Goal: Transaction & Acquisition: Purchase product/service

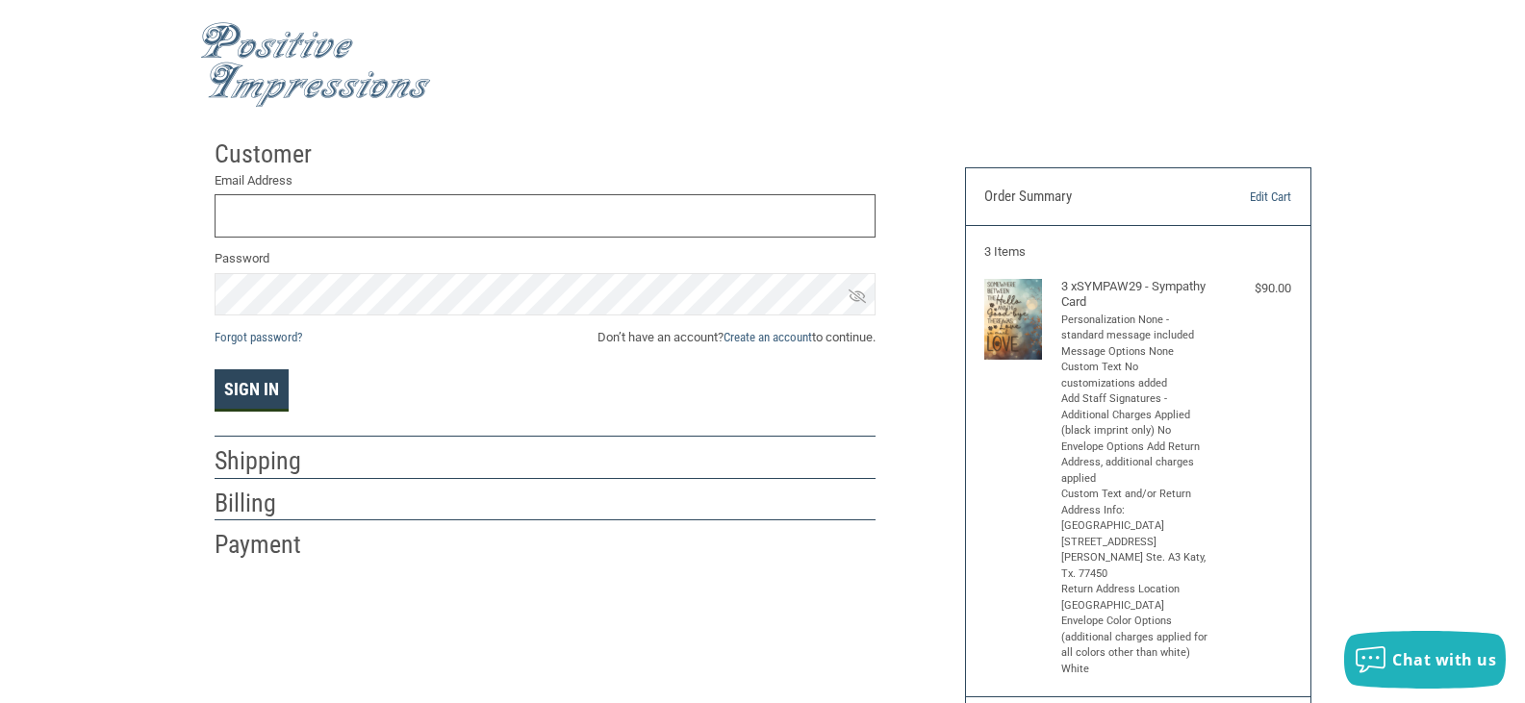
type input "[EMAIL_ADDRESS][DOMAIN_NAME]"
click at [251, 401] on button "Sign In" at bounding box center [252, 390] width 74 height 42
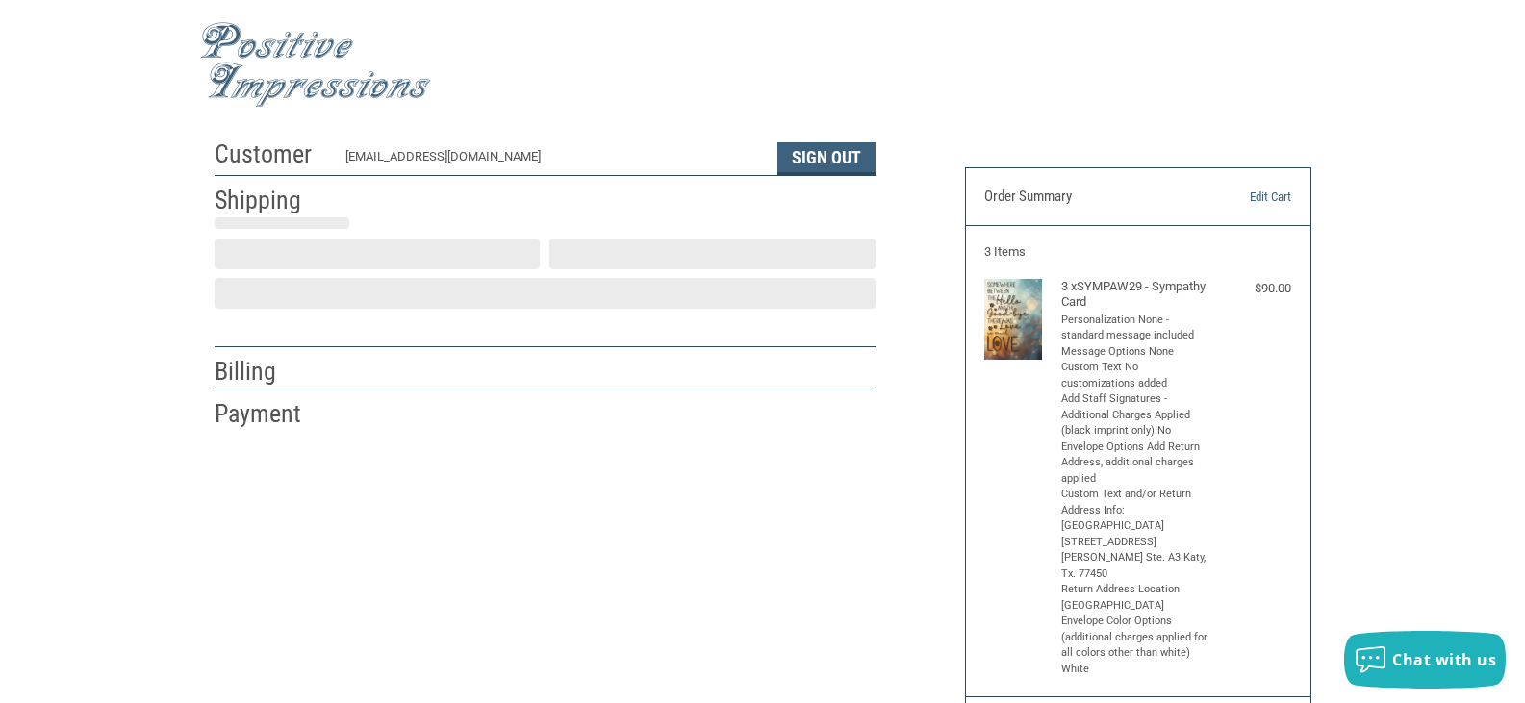
select select "US"
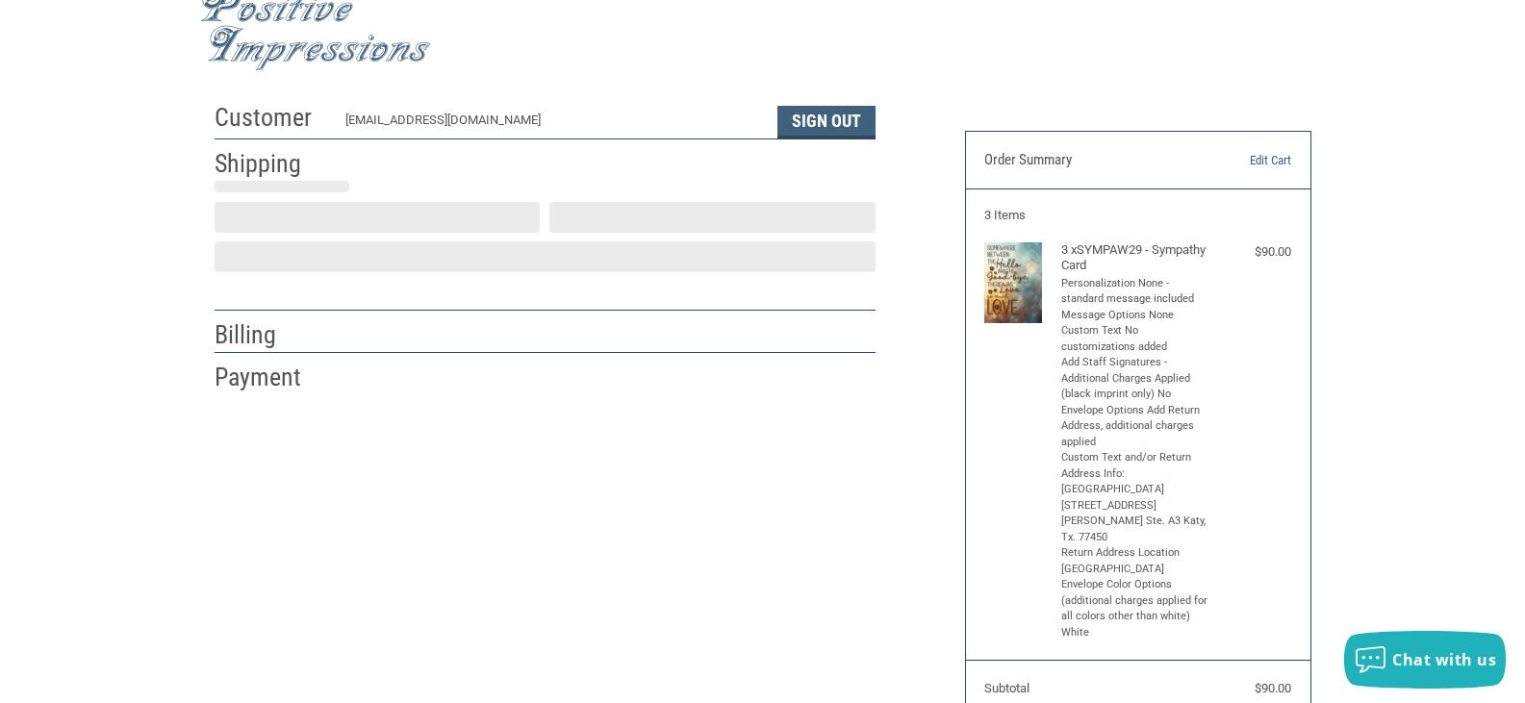
select select "[GEOGRAPHIC_DATA]"
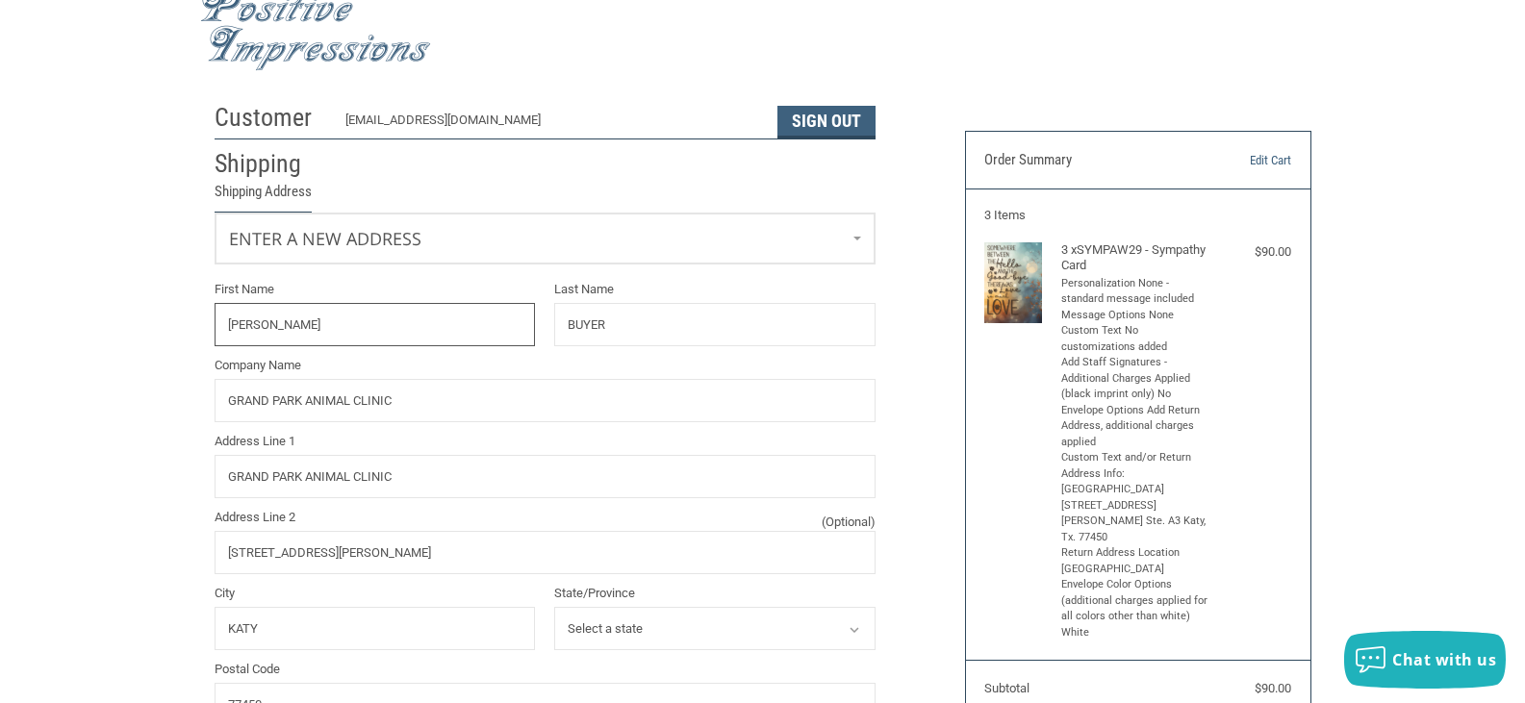
radio input "true"
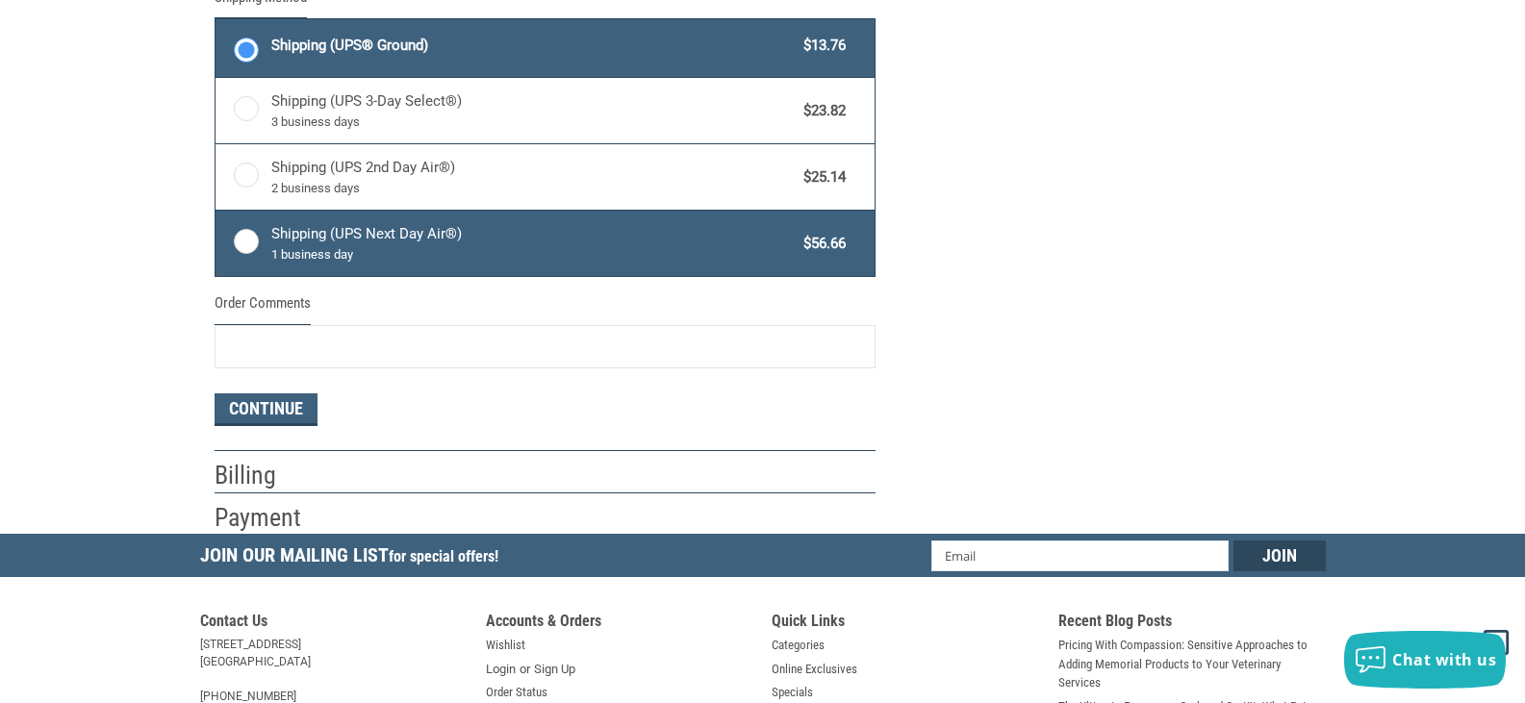
scroll to position [1095, 0]
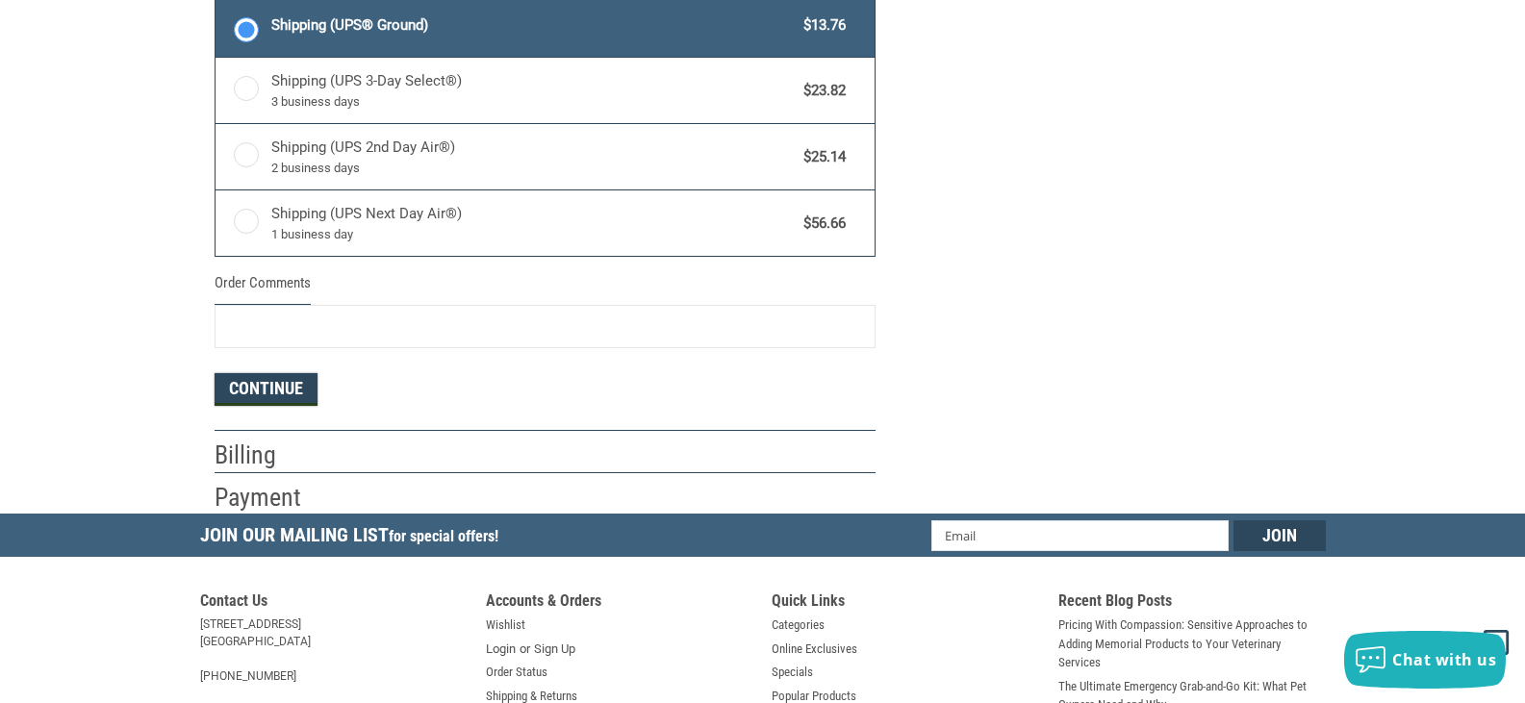
click at [270, 388] on button "Continue" at bounding box center [266, 389] width 103 height 33
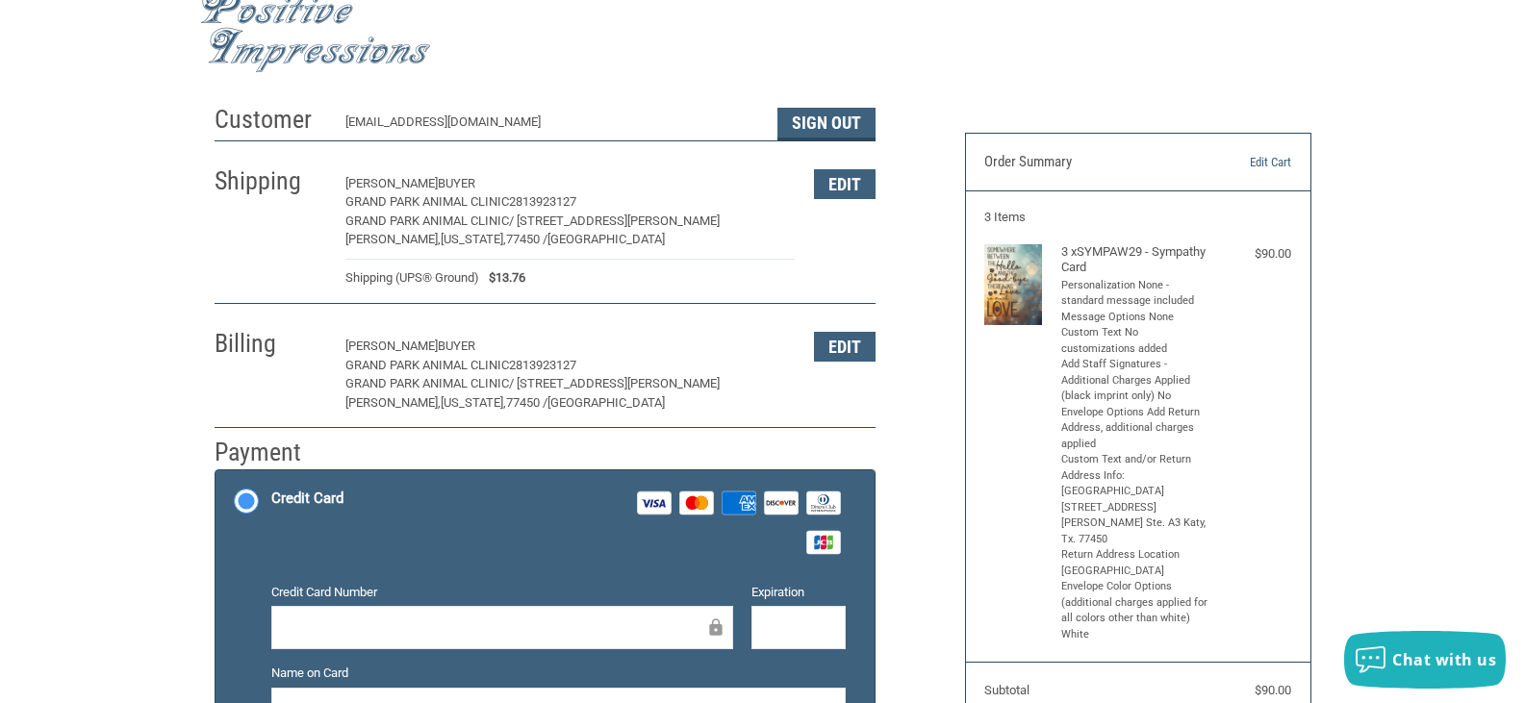
scroll to position [323, 0]
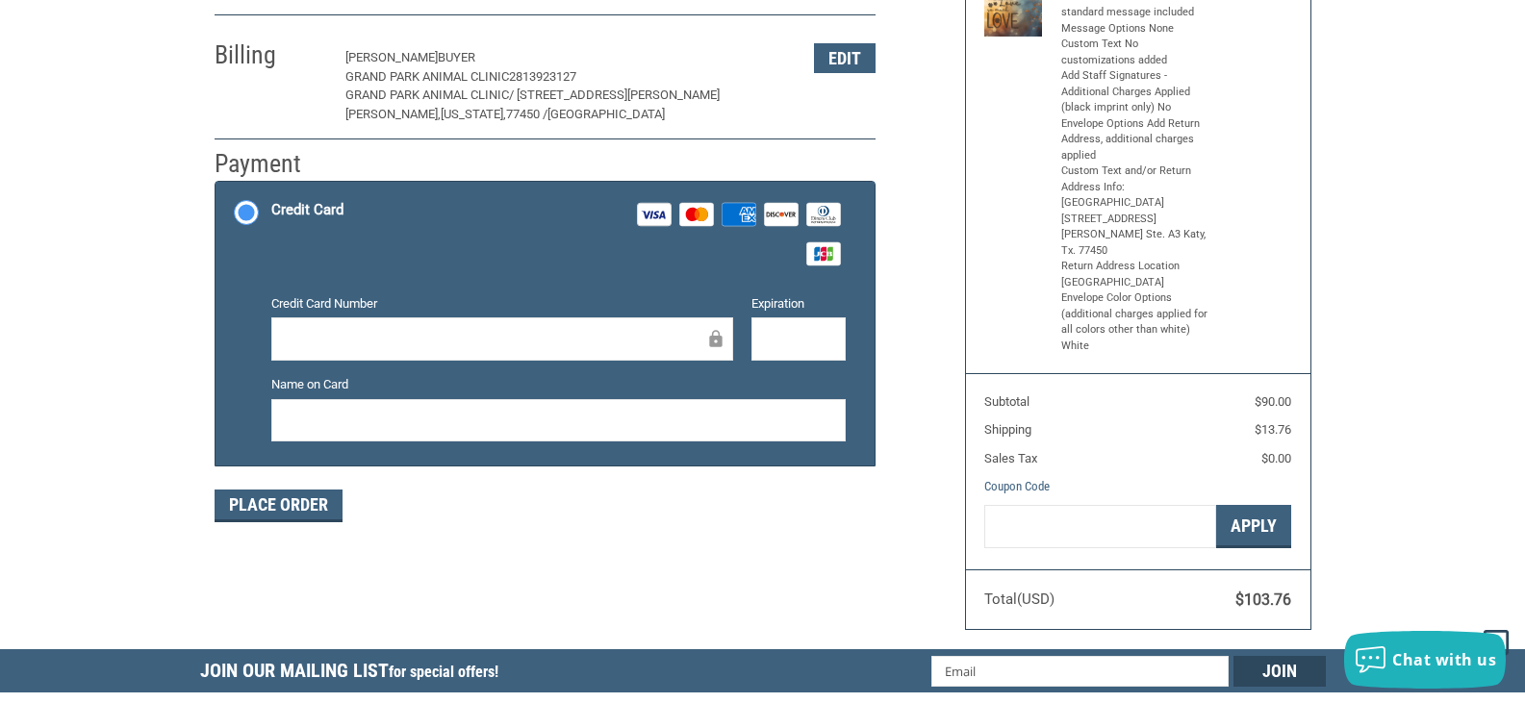
click at [335, 327] on div at bounding box center [502, 338] width 462 height 43
click at [292, 508] on button "Place Order" at bounding box center [279, 506] width 128 height 33
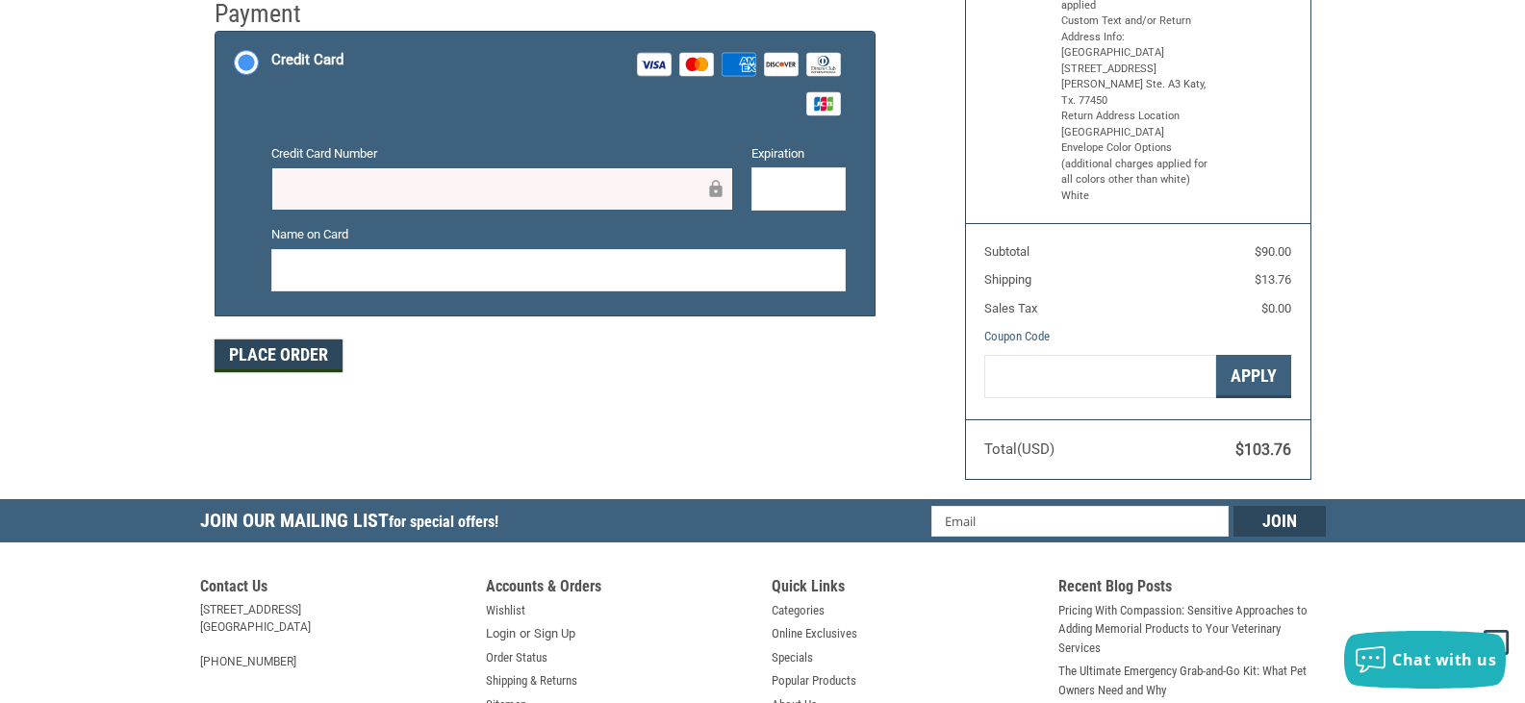
scroll to position [481, 0]
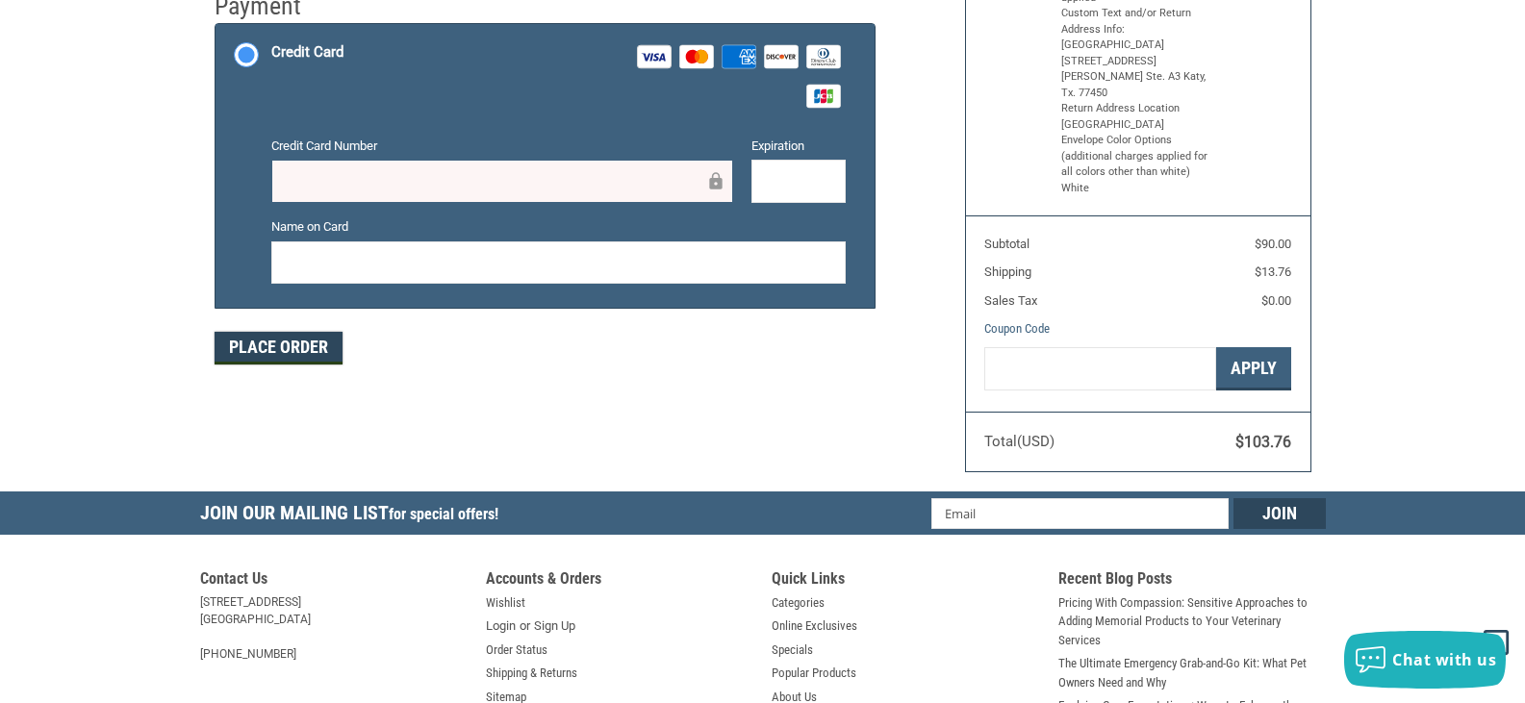
click at [276, 358] on button "Place Order" at bounding box center [279, 348] width 128 height 33
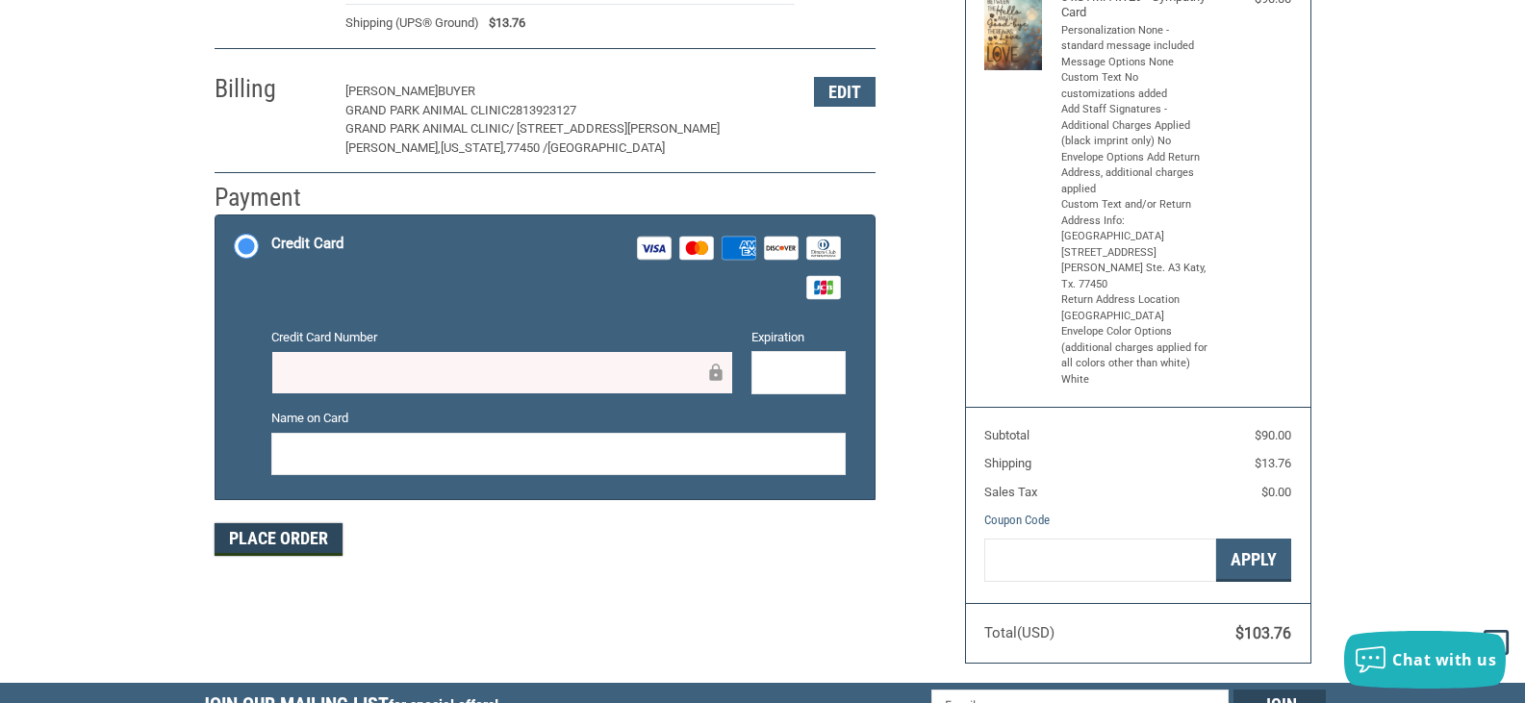
scroll to position [289, 0]
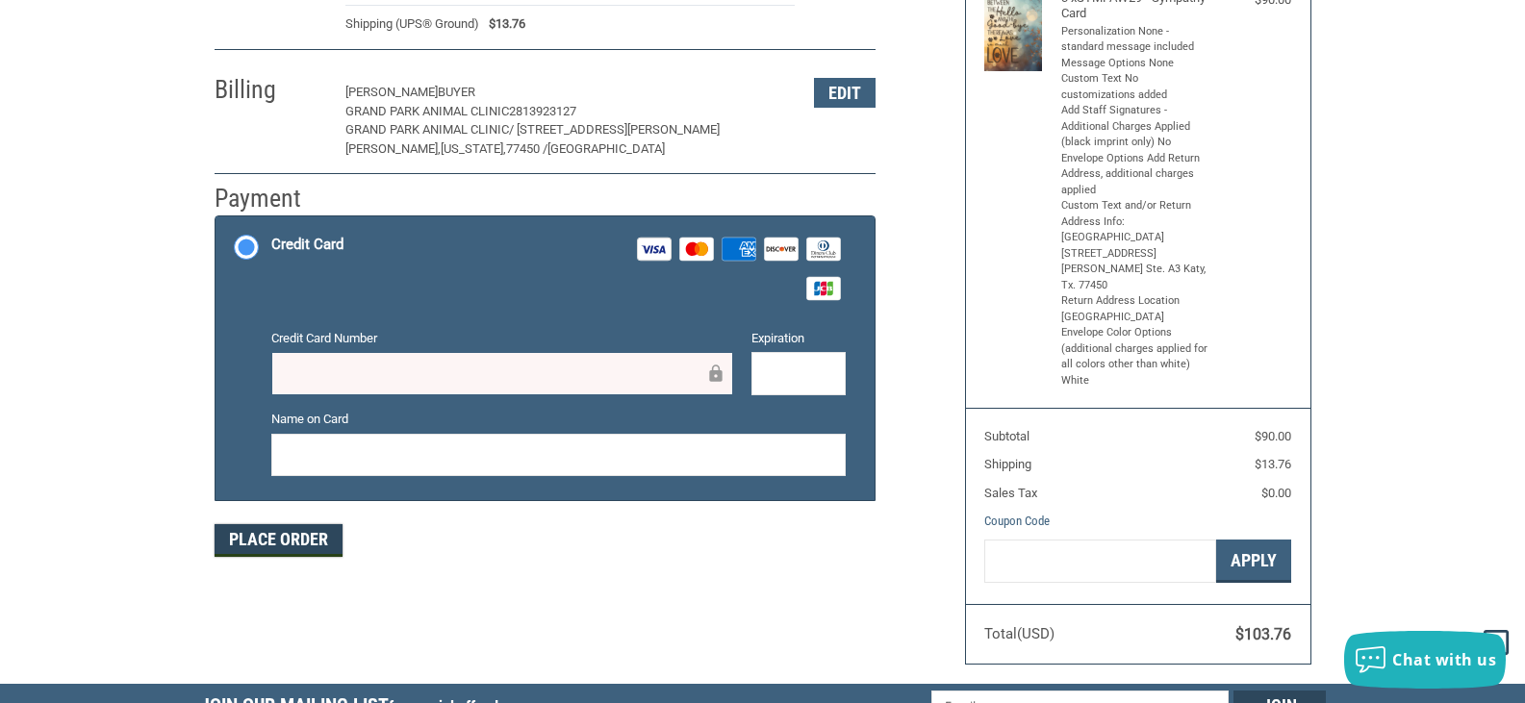
click at [286, 538] on button "Place Order" at bounding box center [279, 540] width 128 height 33
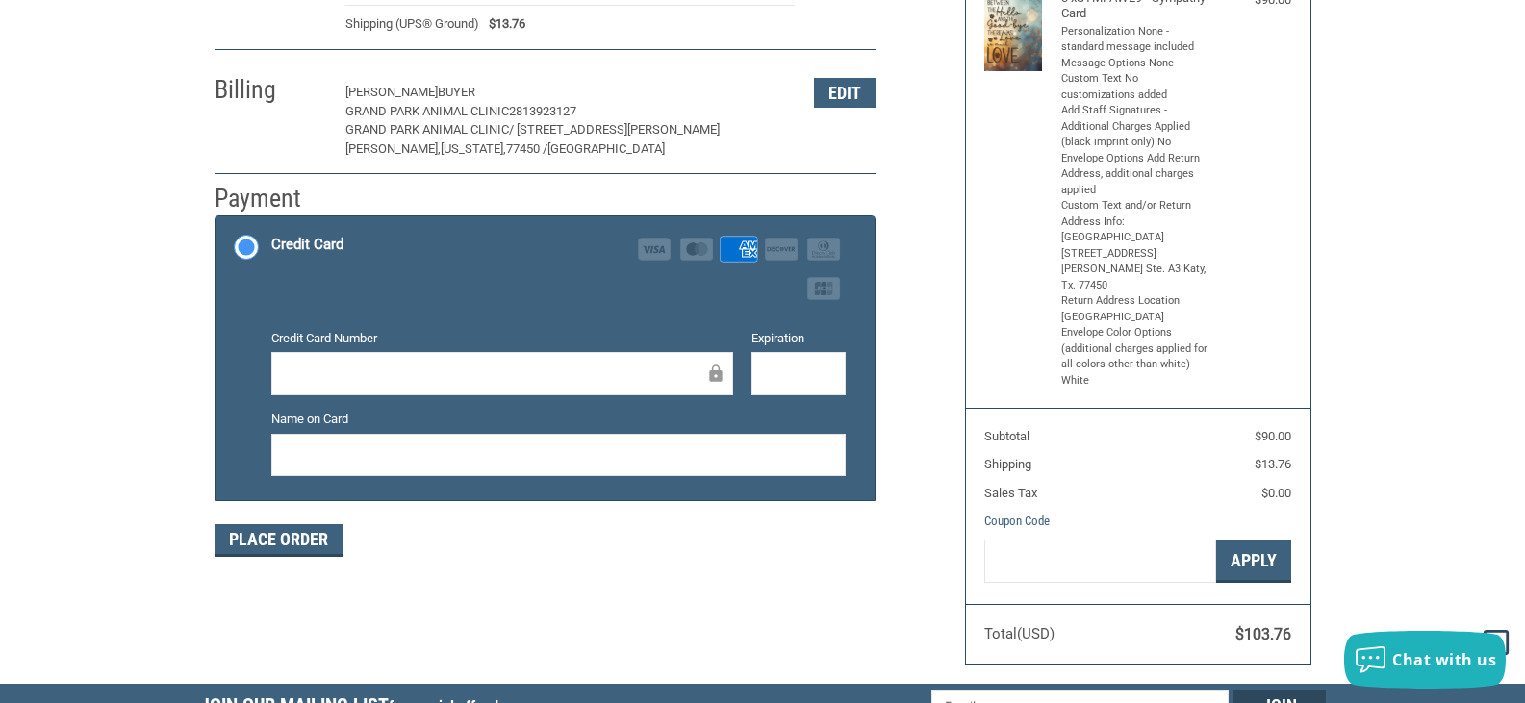
click at [758, 585] on div "Customer [EMAIL_ADDRESS][DOMAIN_NAME] Sign Out Shipping [PERSON_NAME] BUYER GRA…" at bounding box center [763, 262] width 1126 height 843
click at [250, 546] on button "Place Order" at bounding box center [279, 540] width 128 height 33
